Goal: Information Seeking & Learning: Learn about a topic

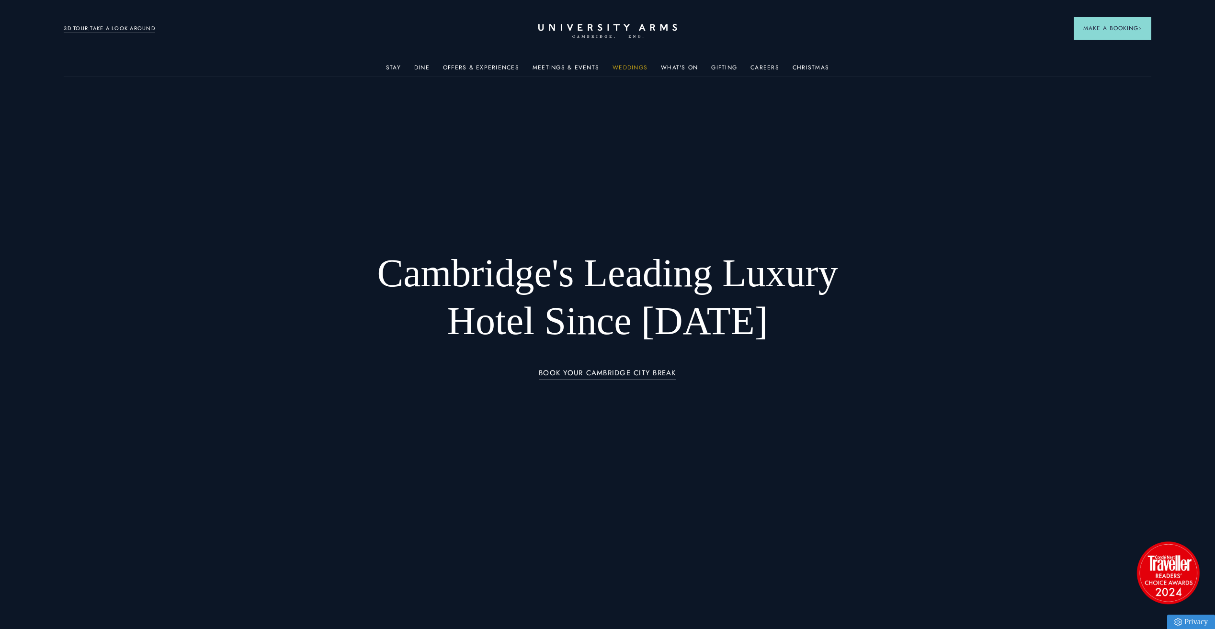
click at [628, 69] on link "Weddings" at bounding box center [630, 70] width 35 height 12
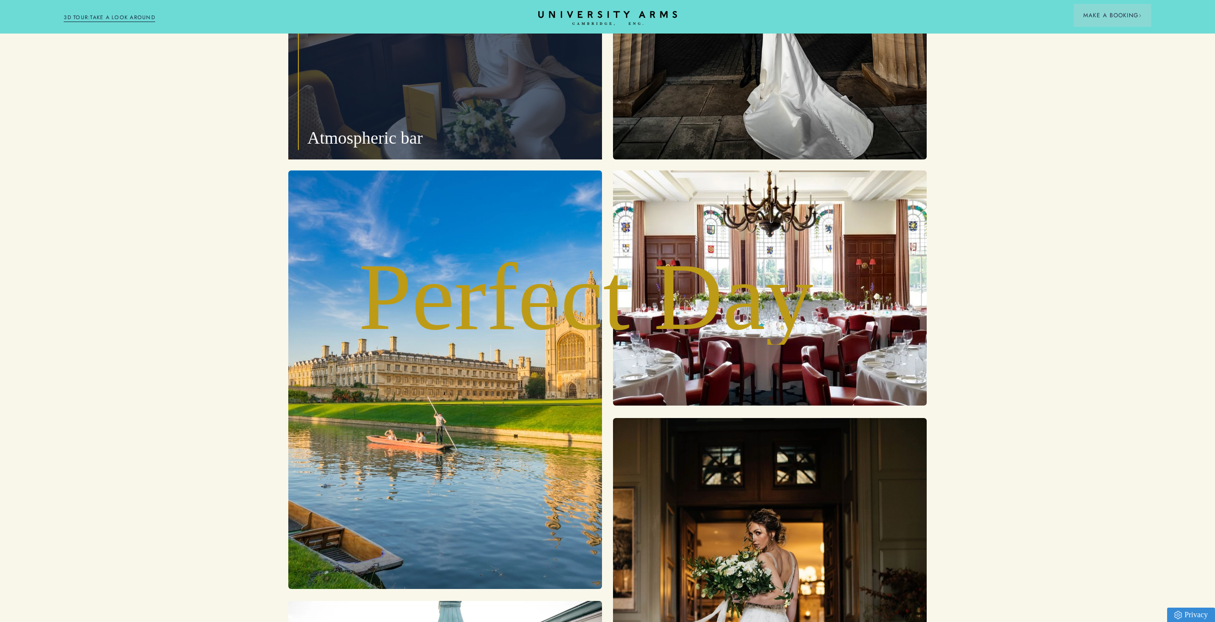
scroll to position [2586, 0]
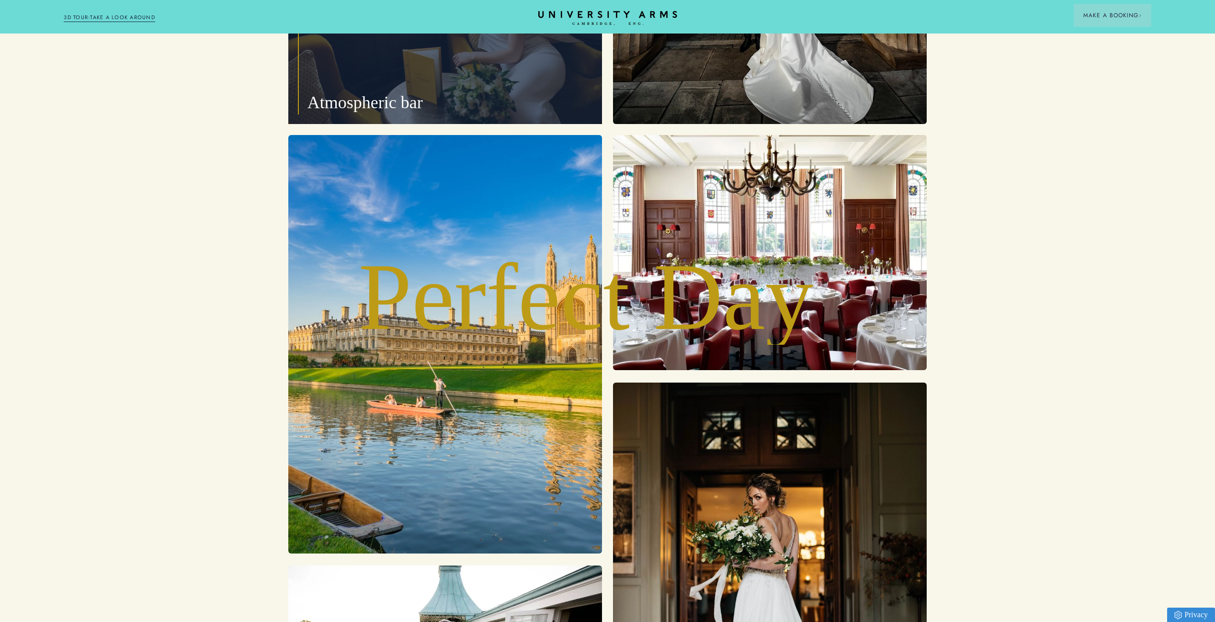
click at [388, 120] on p "Atmospheric bar" at bounding box center [445, 6] width 314 height 235
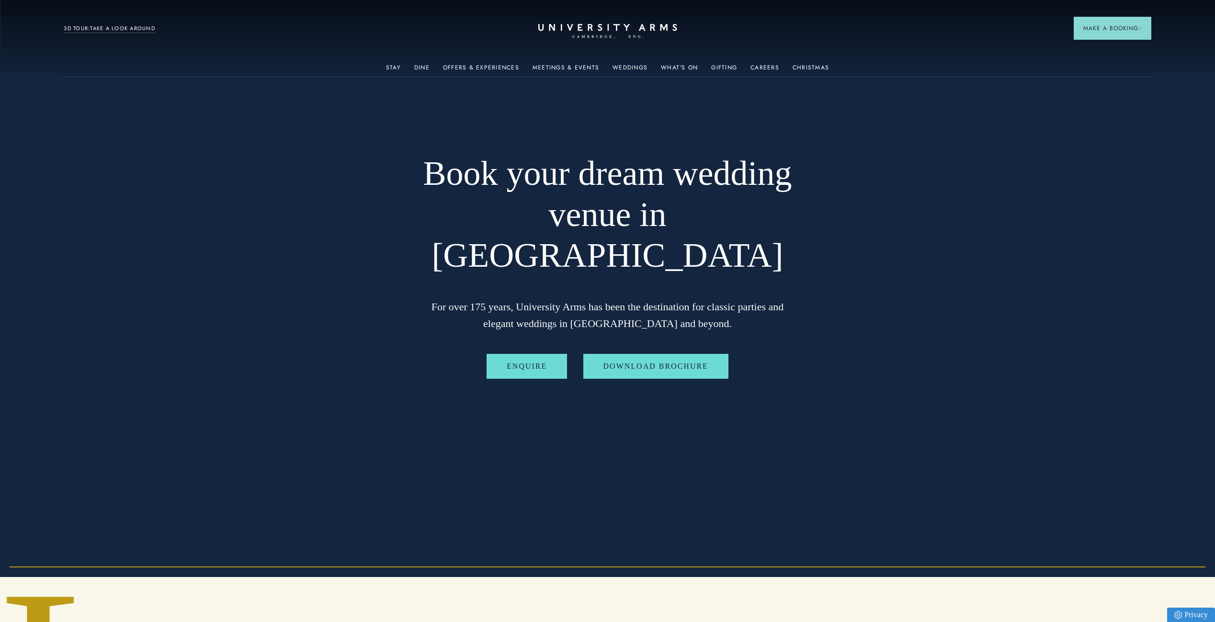
scroll to position [0, 0]
